Goal: Entertainment & Leisure: Consume media (video, audio)

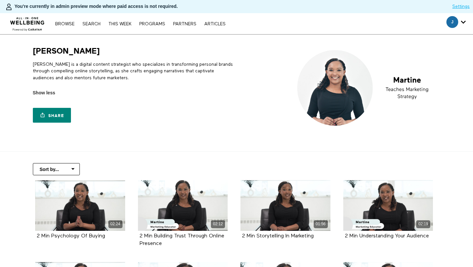
click at [84, 76] on p "Martine is a digital content strategist who specializes in transforming persona…" at bounding box center [133, 71] width 201 height 20
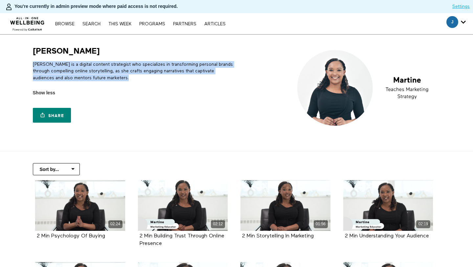
click at [84, 76] on p "Martine is a digital content strategist who specializes in transforming persona…" at bounding box center [133, 71] width 201 height 20
copy div "Martine is a digital content strategist who specializes in transforming persona…"
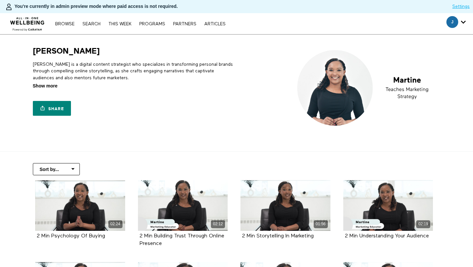
click at [55, 86] on span "Show more" at bounding box center [45, 85] width 25 height 7
click at [0, 0] on input "Show more Show less" at bounding box center [0, 0] width 0 height 0
click at [76, 78] on p "[PERSON_NAME] is a digital content strategist who specializes in transforming p…" at bounding box center [133, 71] width 201 height 20
click at [76, 78] on p "Martine is a digital content strategist who specializes in transforming persona…" at bounding box center [133, 71] width 201 height 20
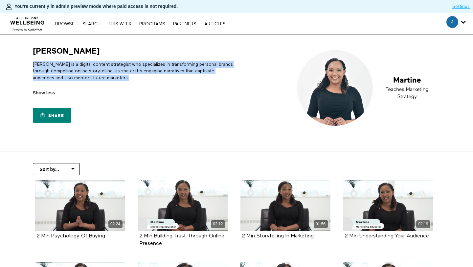
click at [76, 78] on p "Martine is a digital content strategist who specializes in transforming persona…" at bounding box center [133, 71] width 201 height 20
copy div "Martine is a digital content strategist who specializes in transforming persona…"
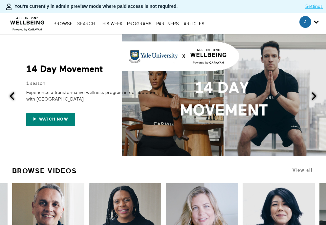
click at [79, 25] on link "Search" at bounding box center [85, 24] width 21 height 4
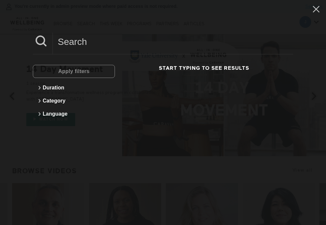
click at [131, 39] on input at bounding box center [173, 42] width 240 height 18
type input "sleep"
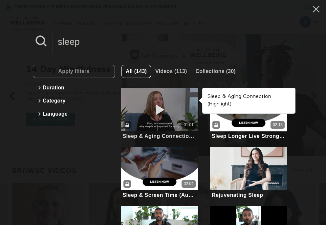
click at [169, 97] on div "01:01" at bounding box center [159, 110] width 77 height 44
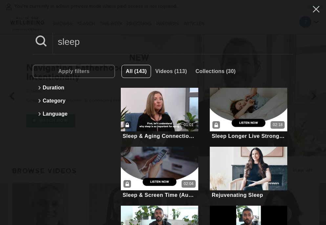
click at [152, 44] on input "sleep" at bounding box center [173, 42] width 240 height 18
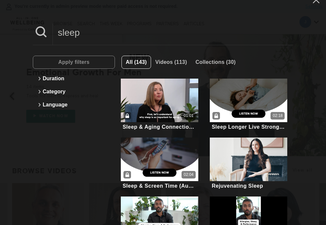
scroll to position [10, 0]
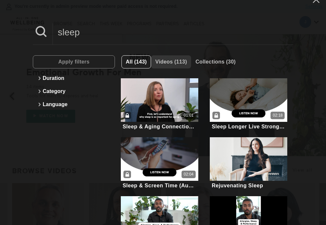
click at [165, 59] on span "Videos (113)" at bounding box center [171, 62] width 32 height 6
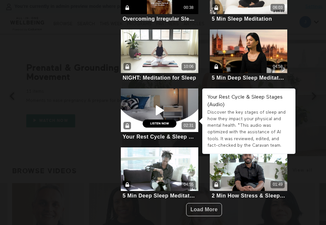
scroll to position [1, 0]
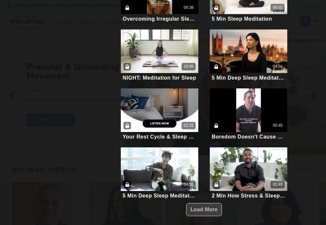
click at [212, 212] on span "Load More" at bounding box center [203, 210] width 27 height 12
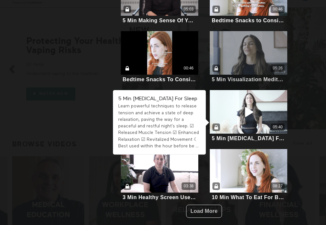
scroll to position [36, 0]
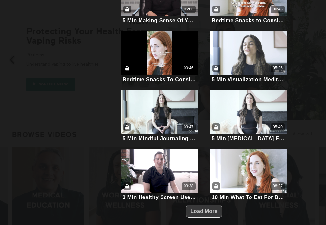
click at [208, 209] on span "Load More" at bounding box center [203, 212] width 27 height 6
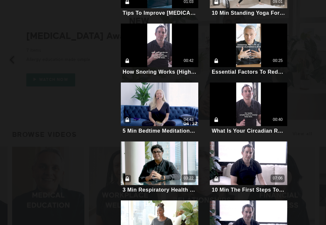
scroll to position [721, 0]
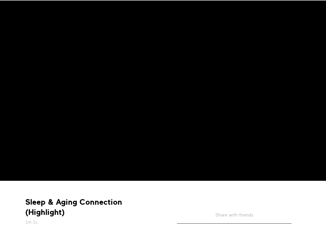
scroll to position [46, 0]
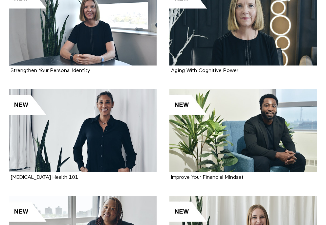
scroll to position [1380, 0]
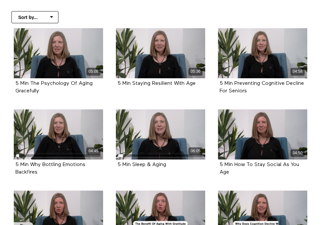
scroll to position [155, 0]
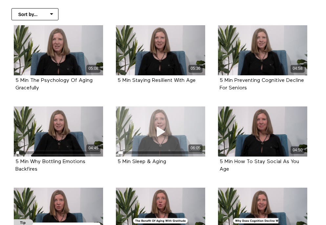
click at [177, 141] on div "06:05" at bounding box center [160, 132] width 89 height 50
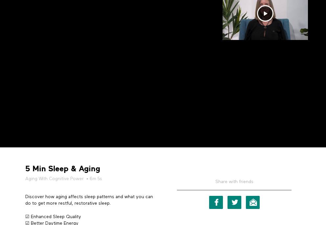
scroll to position [85, 0]
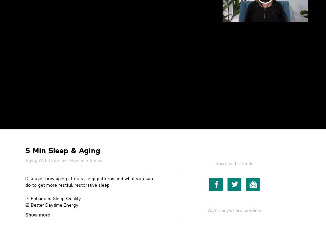
click at [79, 149] on strong "5 Min Sleep & Aging" at bounding box center [62, 151] width 75 height 10
click at [113, 145] on div "5 Min Sleep & Aging Aging With Cognitive Power • 6m 5s Discover how aging affec…" at bounding box center [91, 177] width 142 height 84
drag, startPoint x: 106, startPoint y: 153, endPoint x: 50, endPoint y: 151, distance: 56.1
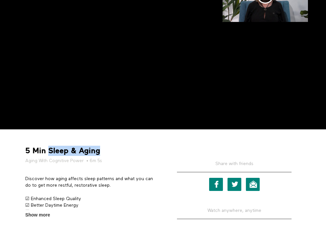
click at [50, 151] on div "5 Min Sleep & Aging Aging With Cognitive Power • 6m 5s" at bounding box center [92, 155] width 138 height 18
copy strong "Sleep & Aging"
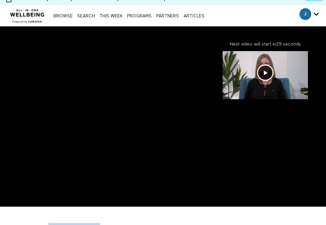
scroll to position [0, 0]
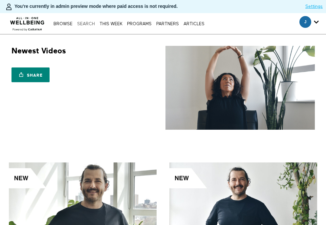
click at [88, 26] on link "Search" at bounding box center [85, 24] width 21 height 4
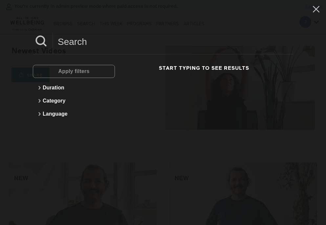
click at [111, 41] on input at bounding box center [173, 42] width 240 height 18
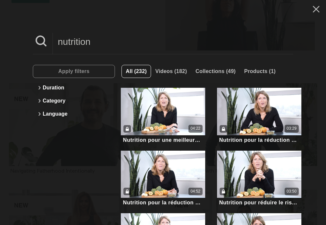
click at [151, 44] on input "nutrition" at bounding box center [173, 42] width 240 height 18
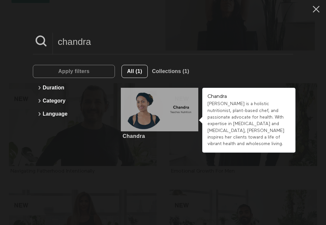
click at [160, 106] on div at bounding box center [159, 110] width 77 height 44
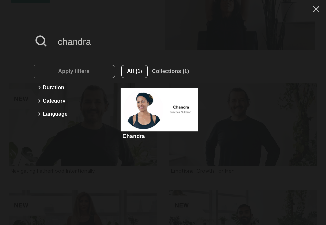
click at [161, 45] on input "chandra" at bounding box center [173, 42] width 240 height 18
type input "u"
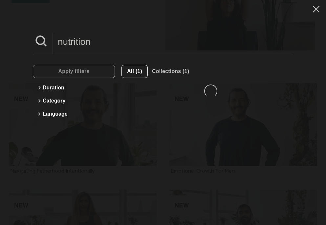
type input "nutrition"
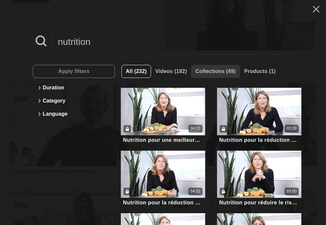
click at [210, 72] on span "Collections (49)" at bounding box center [215, 72] width 40 height 6
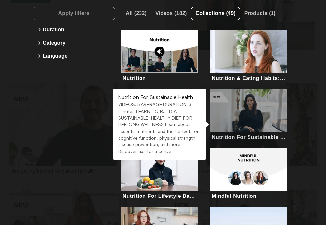
scroll to position [84, 0]
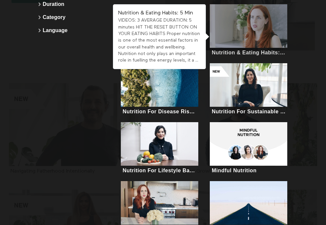
click at [247, 33] on div at bounding box center [248, 26] width 77 height 44
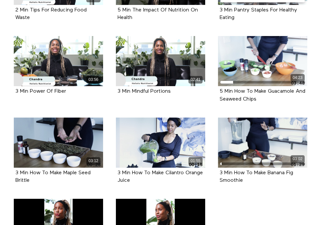
scroll to position [311, 0]
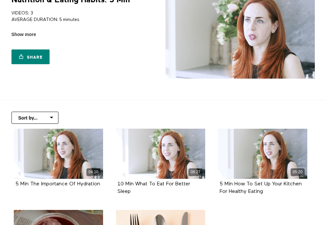
scroll to position [103, 0]
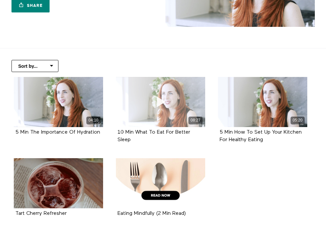
click at [162, 96] on icon at bounding box center [161, 101] width 20 height 11
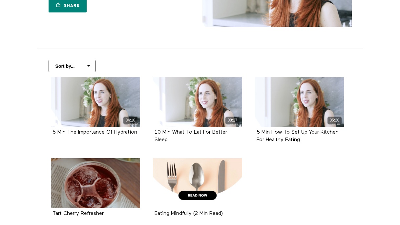
scroll to position [0, 0]
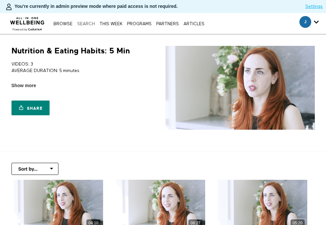
click at [80, 26] on link "Search" at bounding box center [85, 24] width 21 height 4
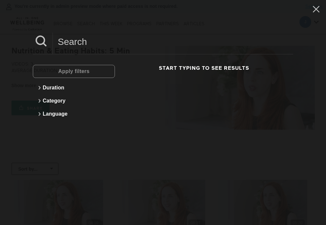
click at [113, 37] on input at bounding box center [173, 42] width 240 height 18
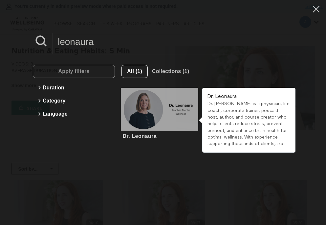
click at [156, 110] on div at bounding box center [159, 110] width 77 height 44
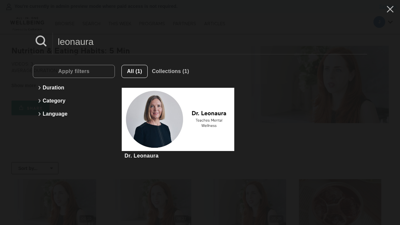
click at [163, 40] on input "leonaura" at bounding box center [210, 42] width 314 height 18
type input "f"
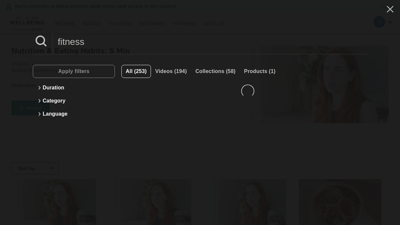
type input "fitness"
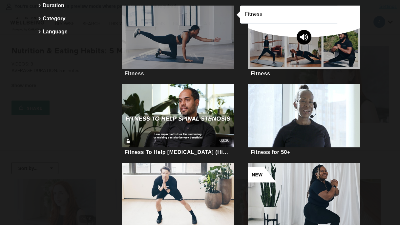
scroll to position [92, 0]
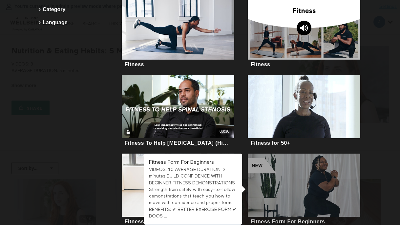
click at [299, 202] on div at bounding box center [304, 185] width 113 height 63
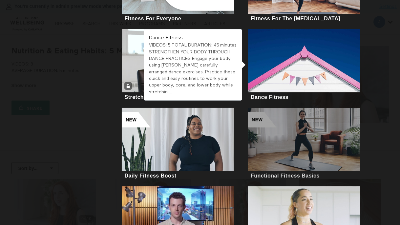
scroll to position [378, 0]
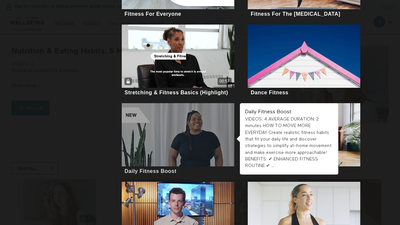
click at [134, 122] on div at bounding box center [178, 134] width 113 height 63
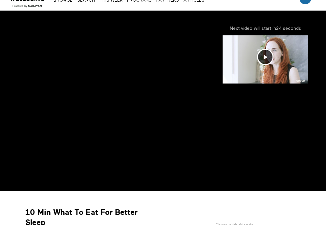
scroll to position [64, 0]
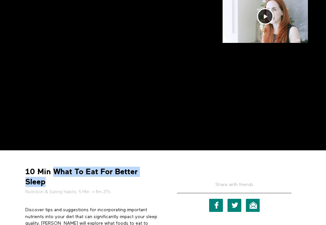
drag, startPoint x: 55, startPoint y: 173, endPoint x: 70, endPoint y: 176, distance: 14.6
click at [64, 181] on strong "10 Min What To Eat For Better Sleep" at bounding box center [91, 177] width 133 height 20
copy strong "What To Eat For Better Sleep"
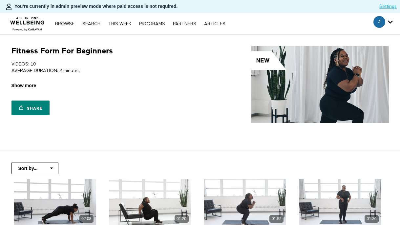
click at [34, 85] on span "Show more" at bounding box center [23, 85] width 25 height 7
click at [0, 0] on input "Show more Show less" at bounding box center [0, 0] width 0 height 0
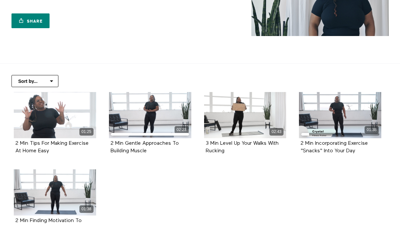
scroll to position [90, 0]
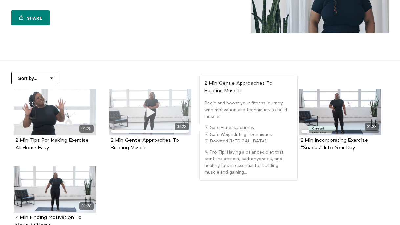
click at [188, 101] on div "02:23" at bounding box center [150, 112] width 82 height 46
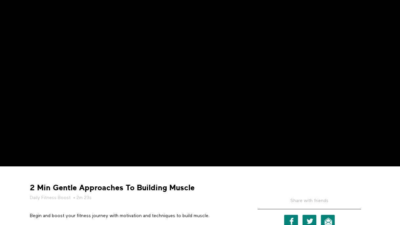
scroll to position [110, 0]
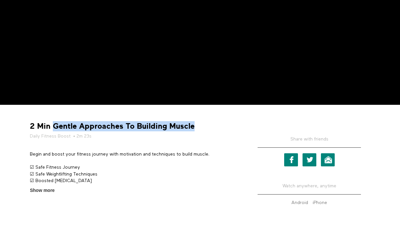
drag, startPoint x: 158, startPoint y: 125, endPoint x: 53, endPoint y: 121, distance: 104.1
click at [53, 121] on div "2 Min Gentle Approaches To Building Muscle Daily Fitness Boost • 2m 23s" at bounding box center [135, 130] width 214 height 18
copy strong "Gentle Approaches To Building Muscle"
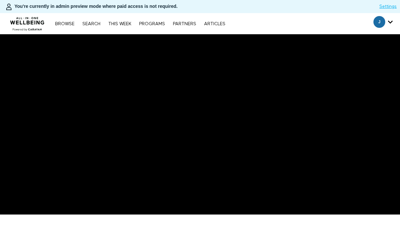
click at [89, 19] on div "Browse Search THIS WEEK PROGRAMS PARTNERS ARTICLES Subscribe Account settings M…" at bounding box center [137, 23] width 275 height 21
drag, startPoint x: 95, startPoint y: 22, endPoint x: 104, endPoint y: 22, distance: 9.2
click at [95, 22] on link "Search" at bounding box center [91, 24] width 25 height 5
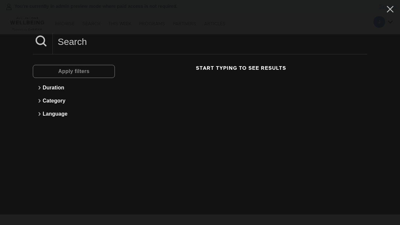
click at [147, 37] on input at bounding box center [210, 42] width 314 height 18
type input "meditation"
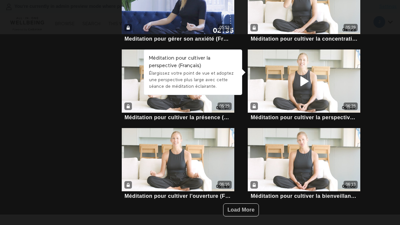
scroll to position [30, 0]
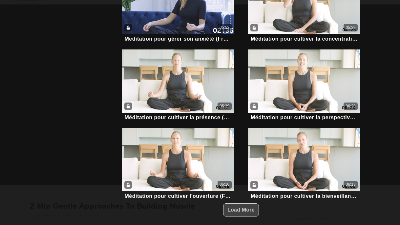
click at [239, 211] on span "Load More" at bounding box center [240, 210] width 27 height 6
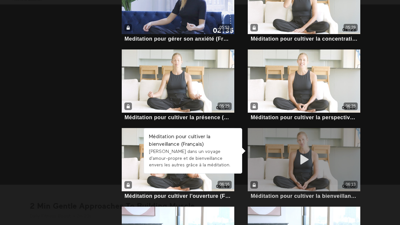
scroll to position [0, 0]
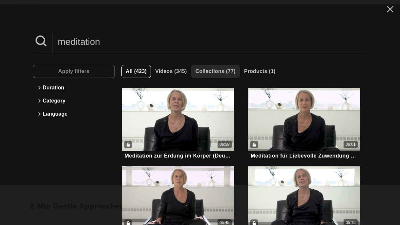
click at [203, 70] on span "Collections (77)" at bounding box center [215, 72] width 40 height 6
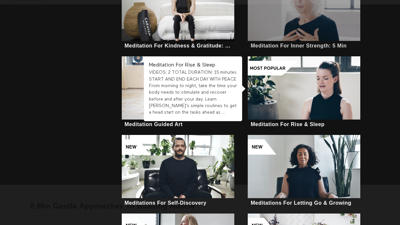
scroll to position [363, 0]
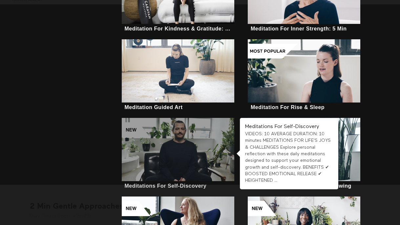
click at [176, 164] on div at bounding box center [178, 149] width 113 height 63
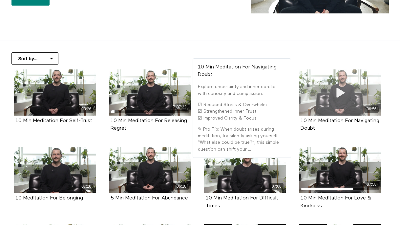
scroll to position [112, 0]
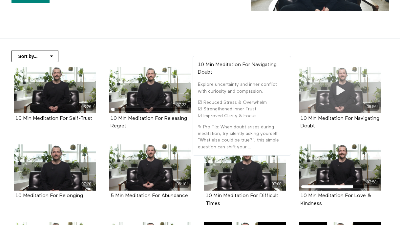
click at [339, 91] on icon at bounding box center [341, 90] width 20 height 11
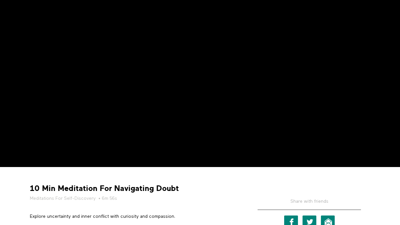
scroll to position [116, 0]
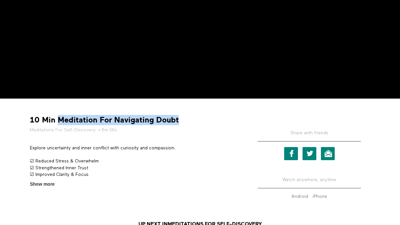
drag, startPoint x: 178, startPoint y: 122, endPoint x: 57, endPoint y: 120, distance: 121.1
click at [57, 120] on div "10 Min Meditation For Navigating Doubt Meditations For Self-Discovery • 6m 56s" at bounding box center [135, 124] width 214 height 18
copy strong "Meditation For Navigating Doubt"
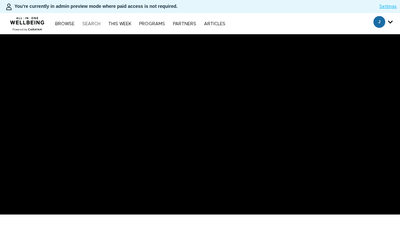
click at [92, 25] on link "Search" at bounding box center [91, 24] width 25 height 5
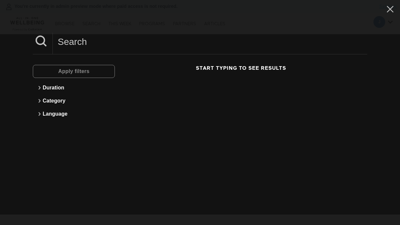
click at [139, 43] on input at bounding box center [210, 42] width 314 height 18
click at [389, 8] on icon at bounding box center [390, 9] width 7 height 7
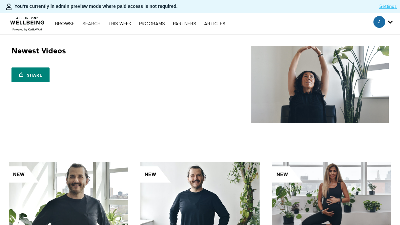
click at [90, 24] on link "Search" at bounding box center [91, 24] width 25 height 5
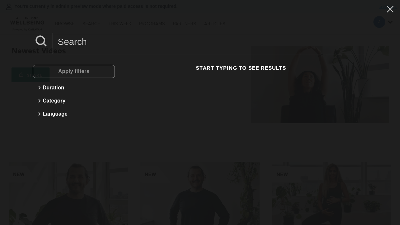
click at [82, 45] on input at bounding box center [210, 42] width 314 height 18
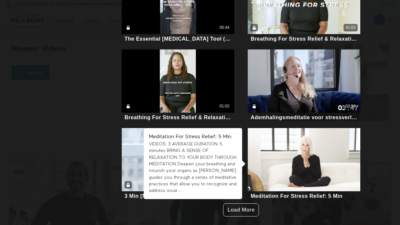
scroll to position [3, 0]
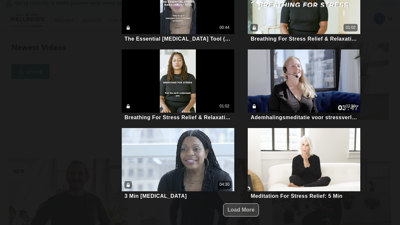
click at [242, 207] on span "Load More" at bounding box center [240, 210] width 27 height 6
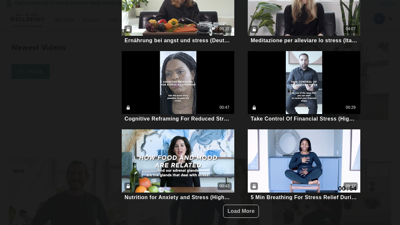
scroll to position [10, 0]
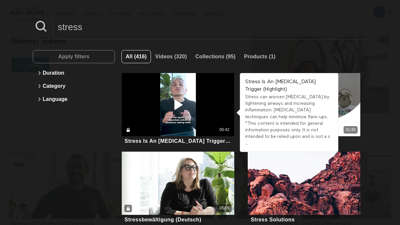
scroll to position [0, 0]
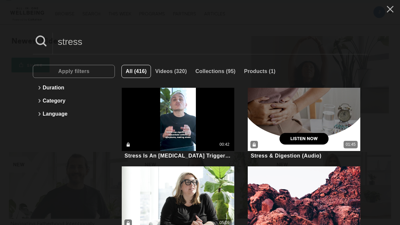
click at [147, 41] on input "stress" at bounding box center [210, 42] width 314 height 18
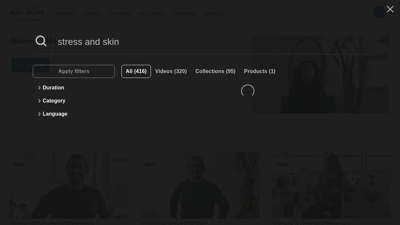
type input "stress and skin"
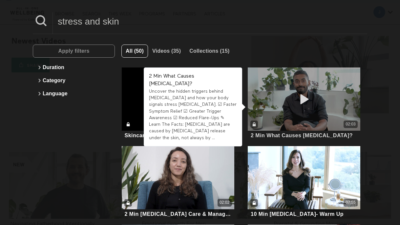
scroll to position [36, 0]
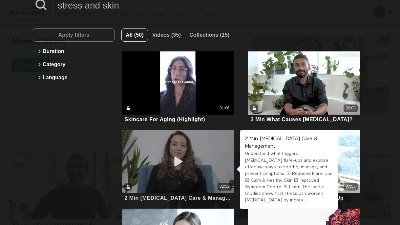
click at [169, 186] on div "02:02" at bounding box center [178, 187] width 113 height 8
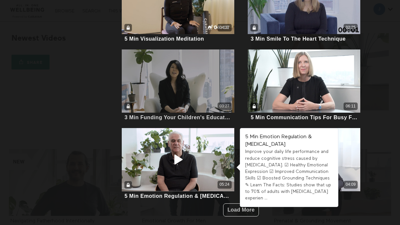
scroll to position [13, 0]
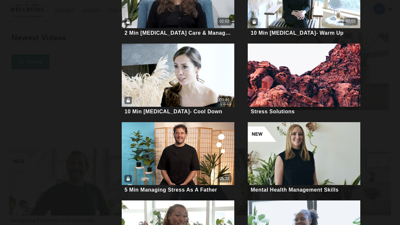
scroll to position [0, 0]
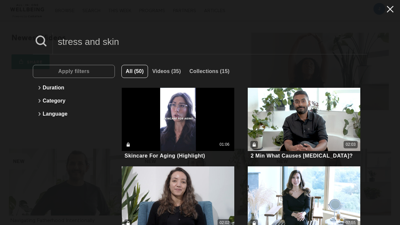
click at [392, 8] on icon at bounding box center [390, 9] width 7 height 7
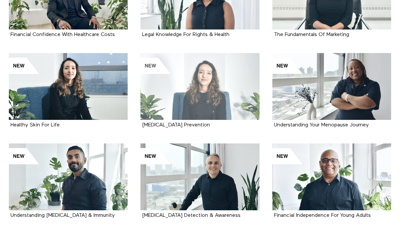
scroll to position [478, 0]
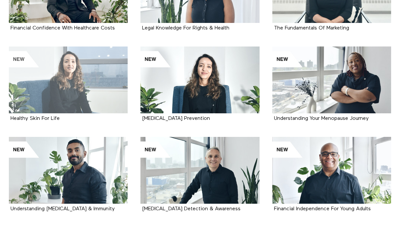
click at [82, 76] on div at bounding box center [68, 80] width 119 height 67
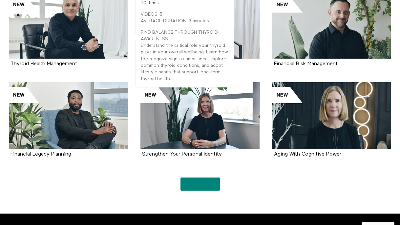
scroll to position [727, 0]
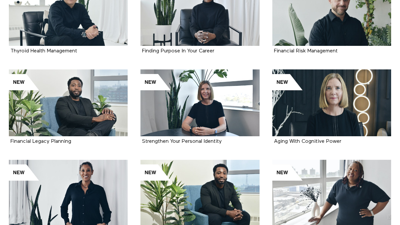
click at [195, 167] on div at bounding box center [199, 193] width 119 height 67
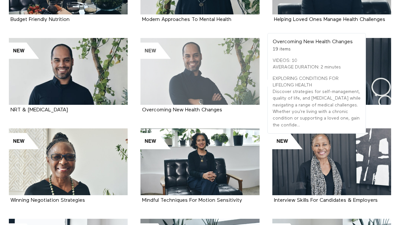
scroll to position [1775, 0]
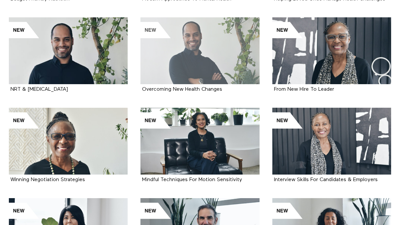
click at [211, 60] on div at bounding box center [199, 50] width 119 height 67
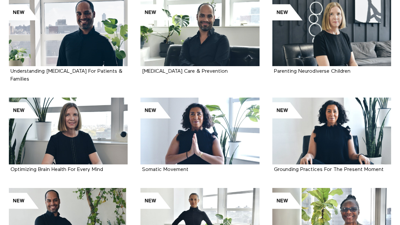
scroll to position [2069, 0]
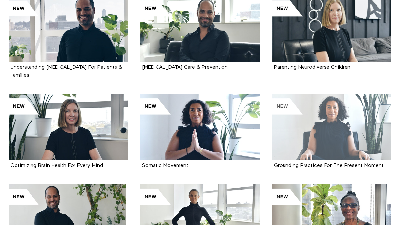
click at [350, 140] on div at bounding box center [331, 127] width 119 height 67
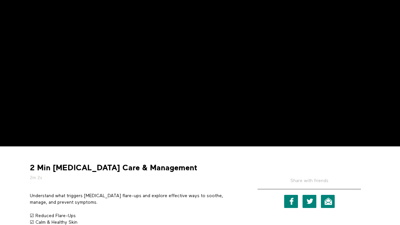
scroll to position [148, 0]
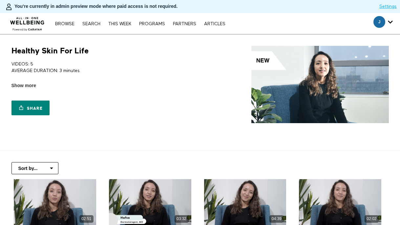
scroll to position [159, 0]
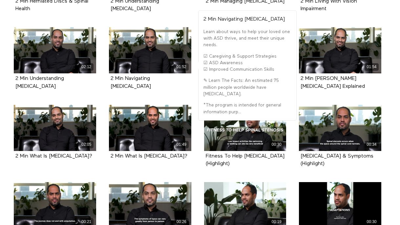
scroll to position [250, 0]
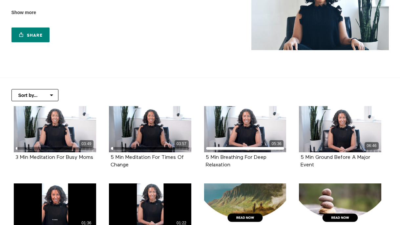
scroll to position [75, 0]
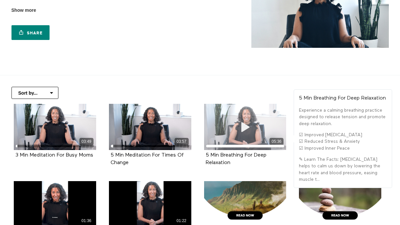
click at [265, 124] on div "05:36" at bounding box center [245, 127] width 82 height 46
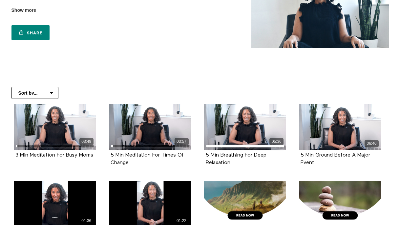
scroll to position [0, 0]
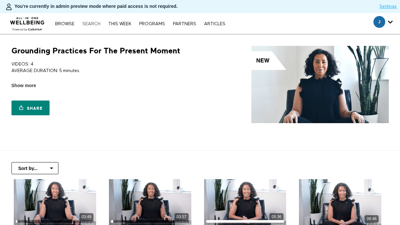
click at [89, 25] on link "Search" at bounding box center [91, 24] width 25 height 5
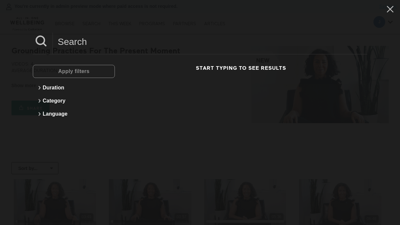
click at [123, 46] on input at bounding box center [210, 42] width 314 height 18
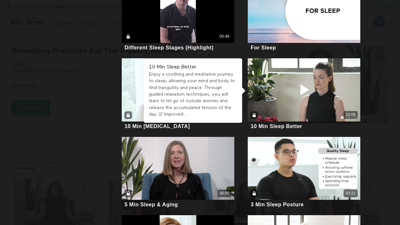
scroll to position [479, 0]
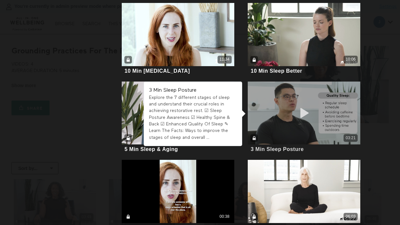
type input "sleep"
click at [273, 121] on div "03:21" at bounding box center [304, 113] width 113 height 63
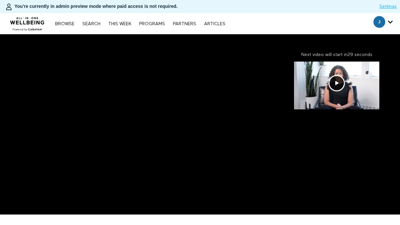
scroll to position [137, 0]
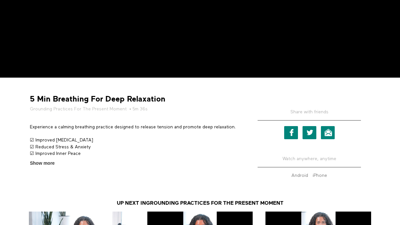
drag, startPoint x: 52, startPoint y: 99, endPoint x: 217, endPoint y: 111, distance: 165.8
click at [217, 111] on div "5 Min Breathing For Deep Relaxation Grounding Practices For The Present Moment …" at bounding box center [135, 103] width 214 height 18
click at [185, 104] on div "5 Min Breathing For Deep Relaxation Grounding Practices For The Present Moment …" at bounding box center [135, 103] width 214 height 18
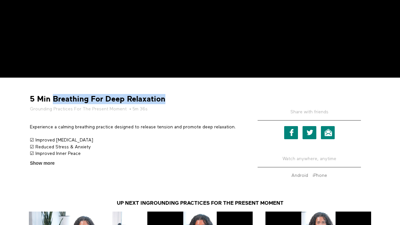
drag, startPoint x: 166, startPoint y: 99, endPoint x: 53, endPoint y: 97, distance: 113.2
click at [53, 97] on div "5 Min Breathing For Deep Relaxation Grounding Practices For The Present Moment …" at bounding box center [135, 103] width 214 height 18
copy strong "Breathing For Deep Relaxation"
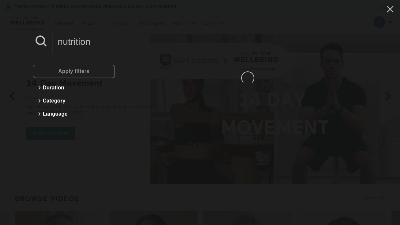
type input "nutrition"
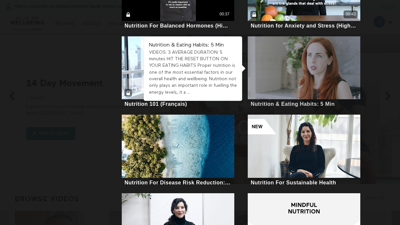
scroll to position [542, 0]
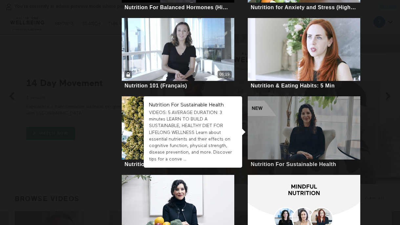
click at [316, 127] on div at bounding box center [304, 127] width 113 height 63
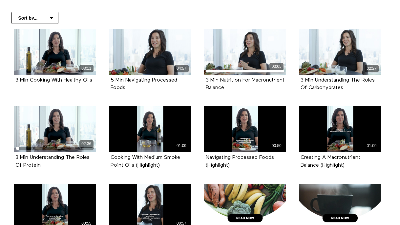
scroll to position [152, 0]
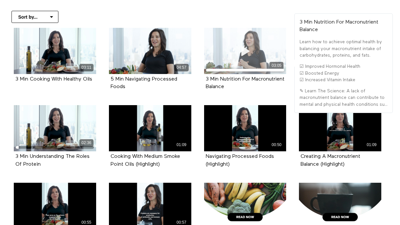
click at [260, 53] on div "03:05" at bounding box center [245, 51] width 82 height 46
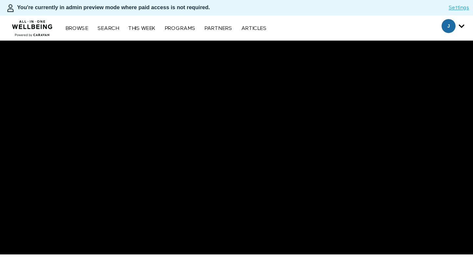
scroll to position [115, 0]
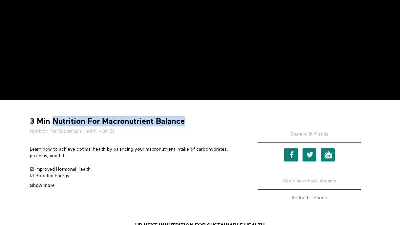
drag, startPoint x: 191, startPoint y: 123, endPoint x: 53, endPoint y: 119, distance: 137.2
click at [53, 119] on div "3 Min Nutrition For Macronutrient Balance Nutrition For Sustainable Health • 3m…" at bounding box center [135, 126] width 214 height 18
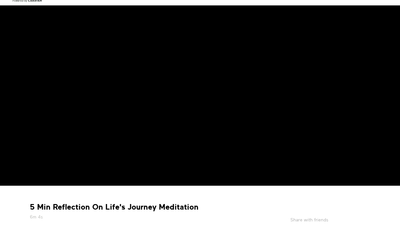
scroll to position [90, 0]
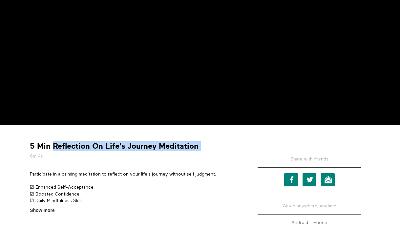
drag, startPoint x: 53, startPoint y: 146, endPoint x: 233, endPoint y: 142, distance: 179.2
click at [233, 142] on div "5 Min Reflection On Life's Journey Meditation 6m 4s" at bounding box center [135, 150] width 214 height 18
copy div "Reflection On Life's Journey Meditation"
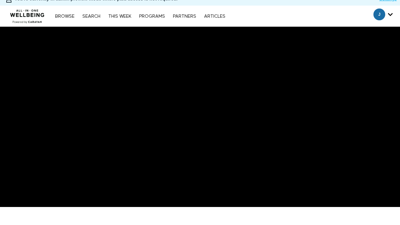
scroll to position [10, 0]
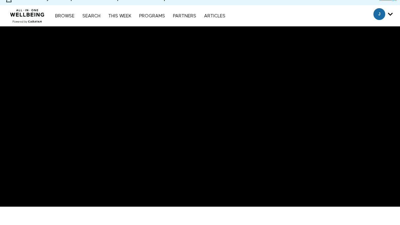
scroll to position [10, 0]
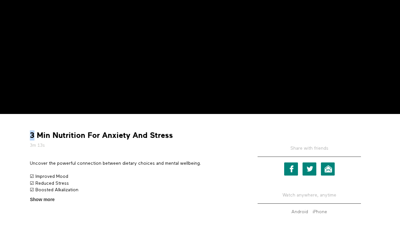
scroll to position [125, 0]
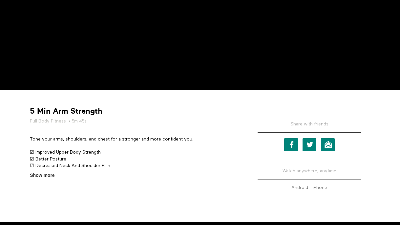
scroll to position [148, 0]
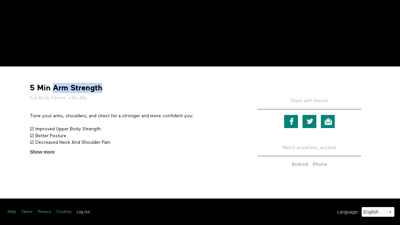
drag, startPoint x: 54, startPoint y: 88, endPoint x: 150, endPoint y: 88, distance: 95.5
click at [150, 88] on div "5 Min Arm Strength Full Body Fitness • 5m 45s" at bounding box center [135, 92] width 214 height 18
copy strong "Arm Strength"
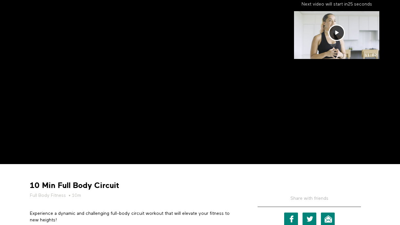
scroll to position [84, 0]
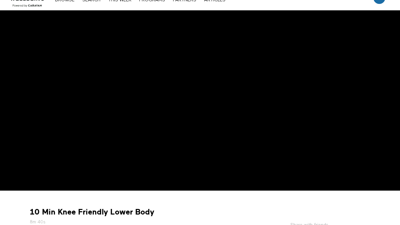
scroll to position [91, 0]
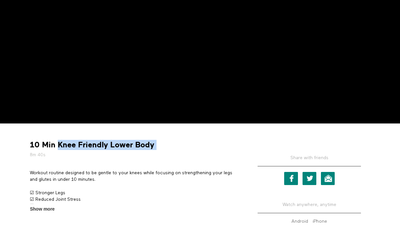
drag, startPoint x: 164, startPoint y: 144, endPoint x: 58, endPoint y: 142, distance: 105.7
click at [58, 142] on div "10 Min Knee Friendly Lower Body 8m 40s" at bounding box center [135, 149] width 214 height 18
copy div "Knee Friendly Lower Body"
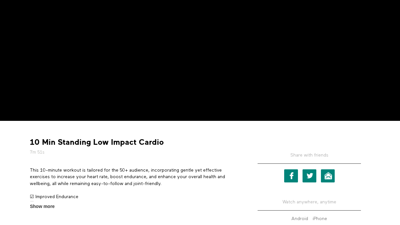
scroll to position [94, 0]
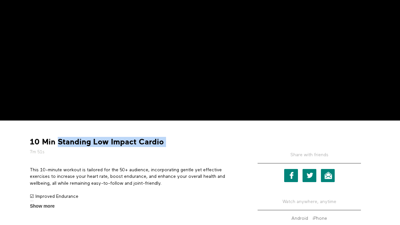
drag, startPoint x: 58, startPoint y: 141, endPoint x: 195, endPoint y: 138, distance: 136.6
click at [195, 138] on div "10 Min Standing Low Impact Cardio 7m 51s" at bounding box center [135, 146] width 214 height 18
copy div "Standing Low Impact Cardio"
